Goal: Transaction & Acquisition: Purchase product/service

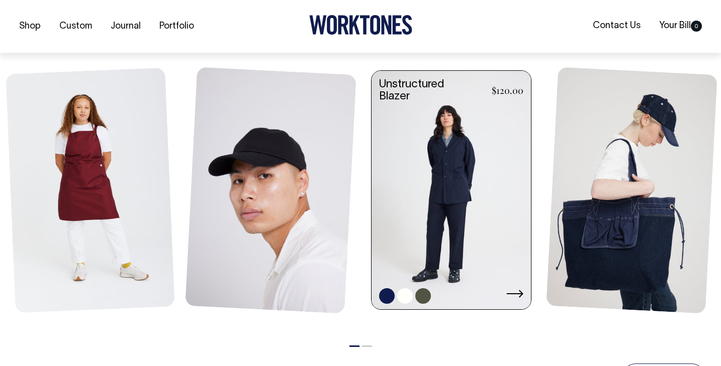
scroll to position [438, 0]
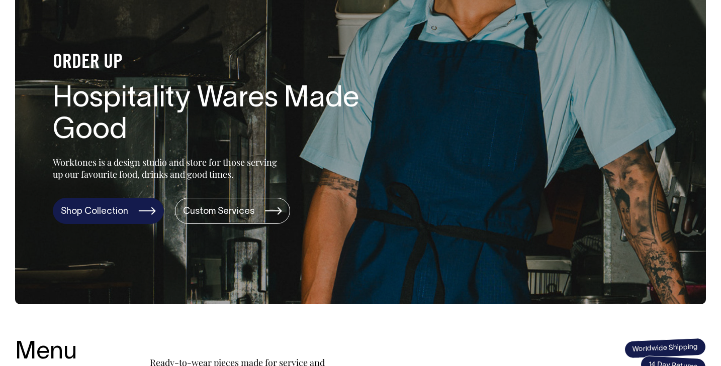
click at [109, 207] on link "Shop Collection" at bounding box center [108, 211] width 111 height 26
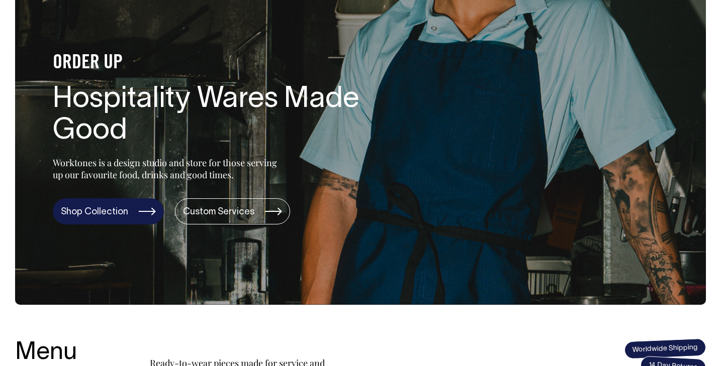
scroll to position [90, 0]
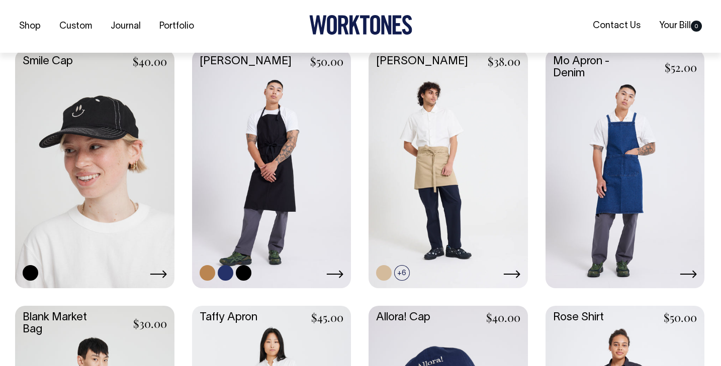
scroll to position [1016, 0]
click at [322, 188] on link at bounding box center [271, 167] width 159 height 237
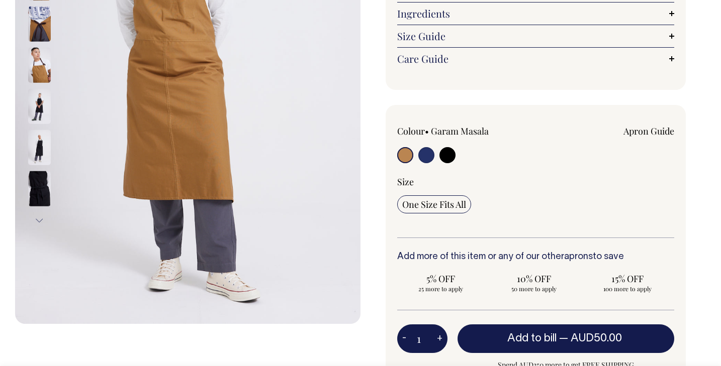
scroll to position [246, 0]
click at [430, 147] on input "radio" at bounding box center [426, 155] width 16 height 16
radio input "true"
select select "[DEMOGRAPHIC_DATA] Navy"
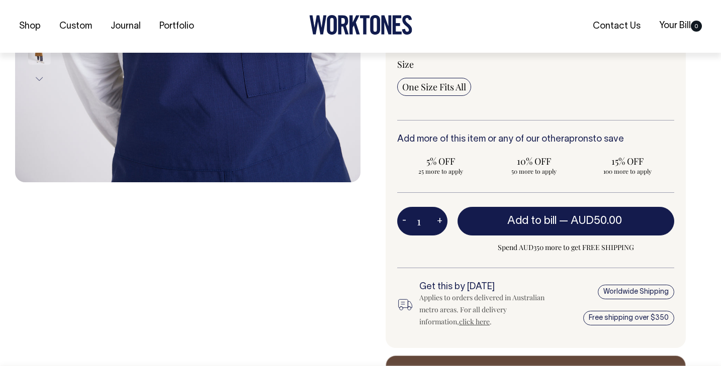
scroll to position [389, 0]
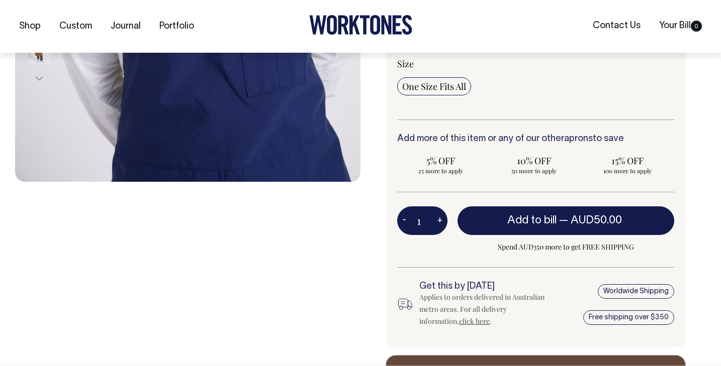
click at [439, 211] on button "+" at bounding box center [440, 221] width 16 height 20
type input "2"
click at [439, 211] on button "+" at bounding box center [440, 221] width 16 height 20
type input "3"
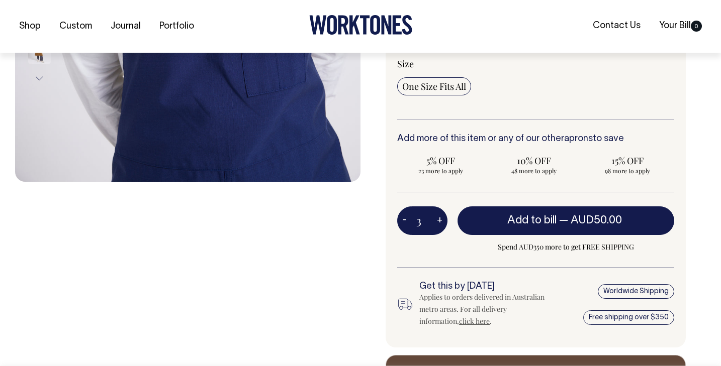
type input "3"
click at [439, 211] on button "+" at bounding box center [440, 221] width 16 height 20
type input "4"
click at [439, 211] on button "+" at bounding box center [440, 221] width 16 height 20
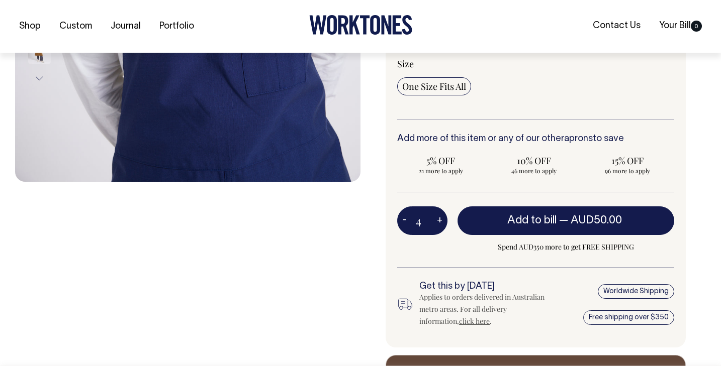
type input "5"
click at [439, 211] on button "+" at bounding box center [440, 221] width 16 height 20
type input "6"
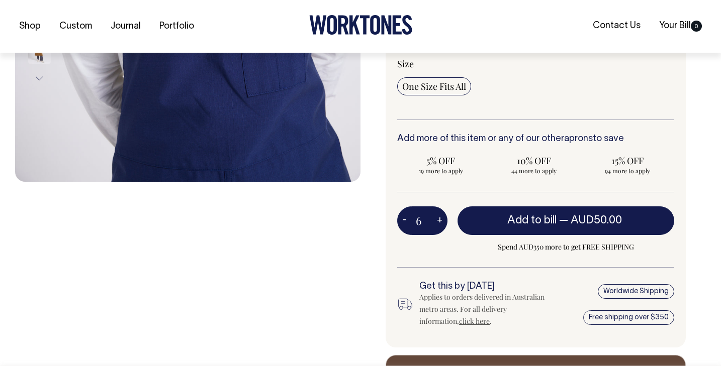
click at [439, 211] on button "+" at bounding box center [440, 221] width 16 height 20
type input "7"
click at [439, 211] on button "+" at bounding box center [440, 221] width 16 height 20
type input "8"
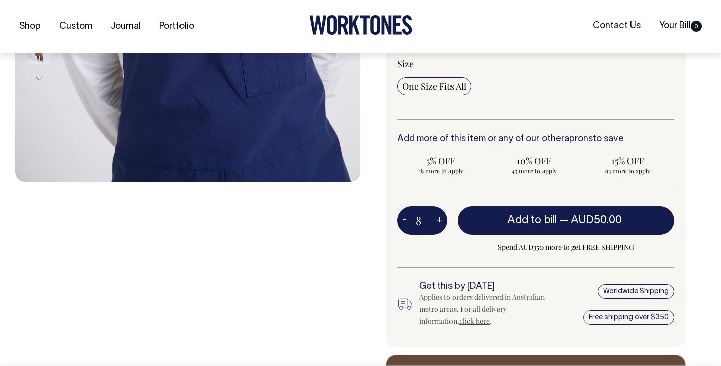
type input "8"
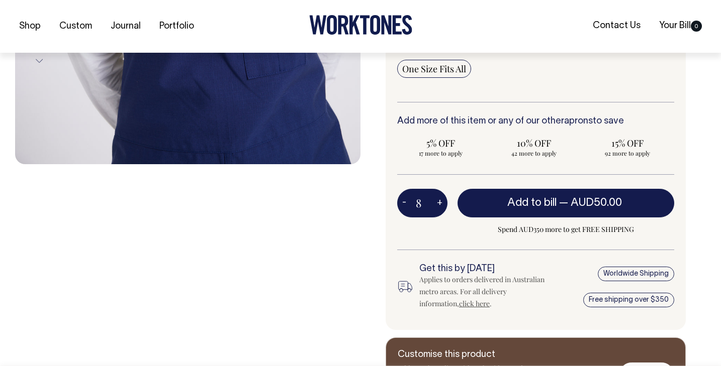
scroll to position [407, 0]
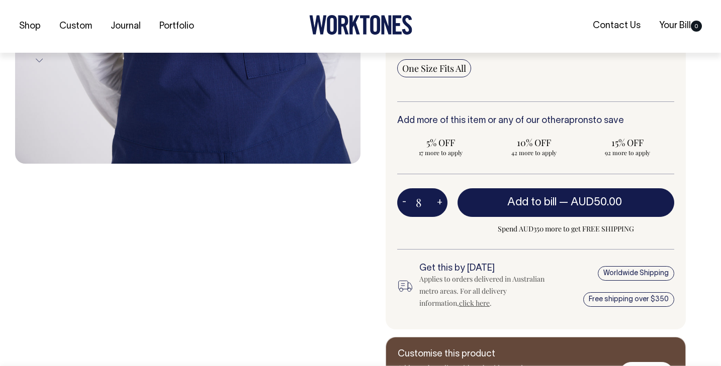
click at [440, 193] on button "+" at bounding box center [440, 203] width 16 height 20
type input "9"
click at [440, 193] on button "+" at bounding box center [440, 203] width 16 height 20
type input "10"
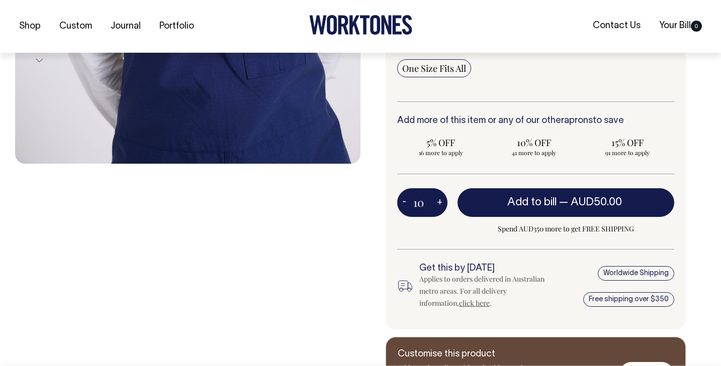
type input "10"
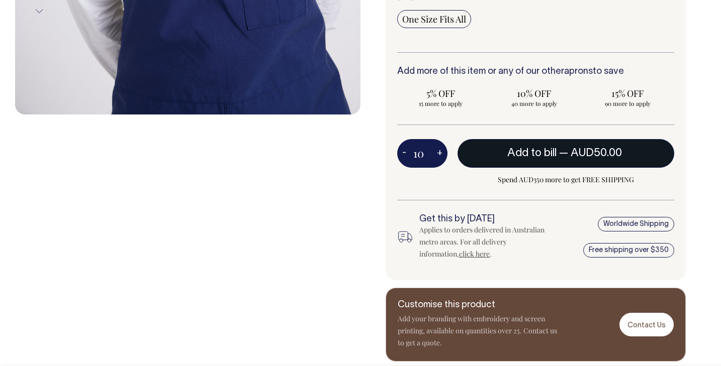
scroll to position [456, 0]
click at [537, 148] on span "Add to bill" at bounding box center [531, 153] width 49 height 10
type input "1"
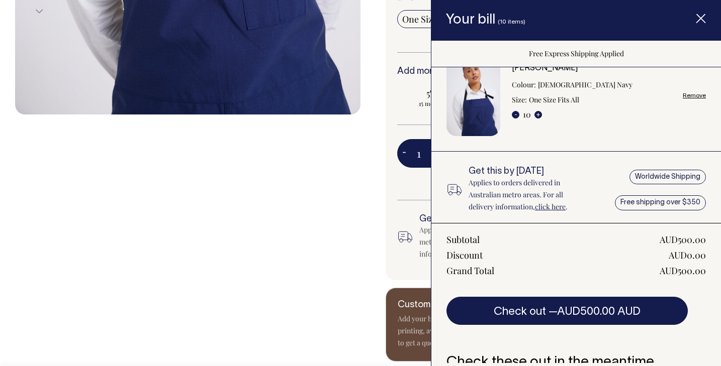
scroll to position [13, 0]
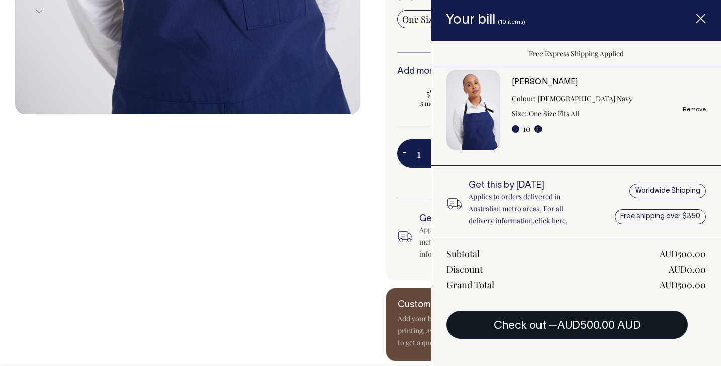
click at [544, 322] on button "Check out — AUD500.00 AUD" at bounding box center [566, 325] width 241 height 28
